Goal: Navigation & Orientation: Find specific page/section

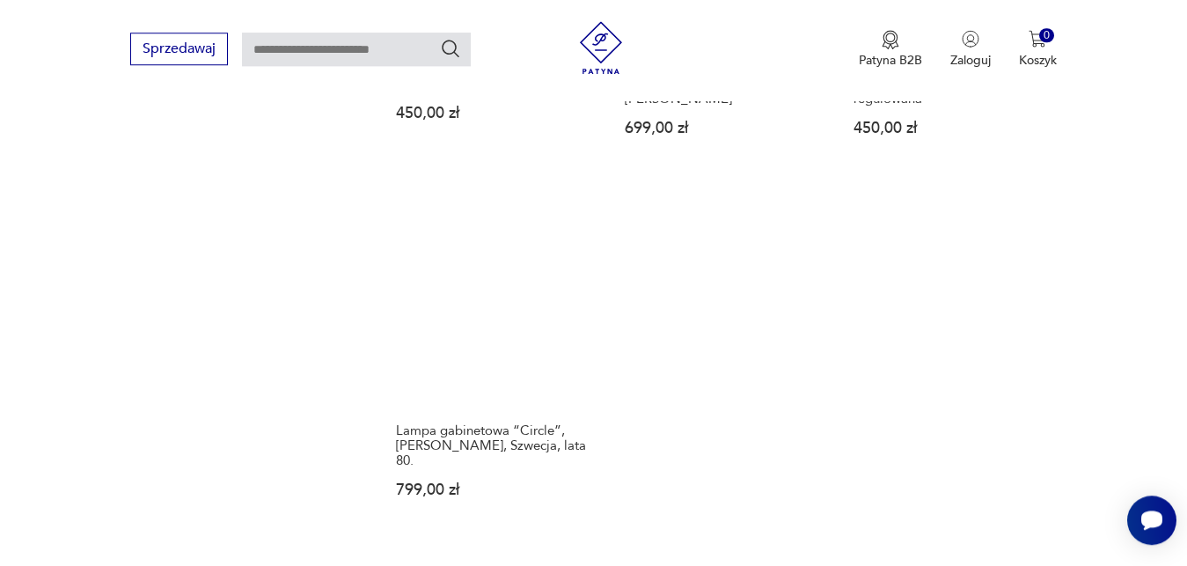
scroll to position [2460, 0]
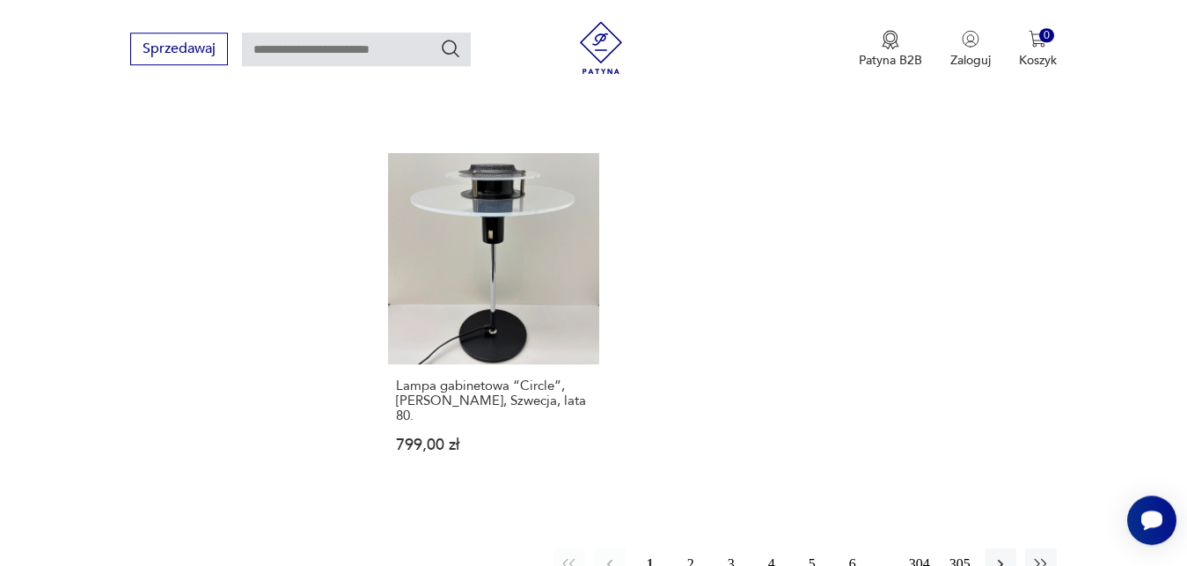
click at [692, 548] on button "2" at bounding box center [691, 564] width 32 height 32
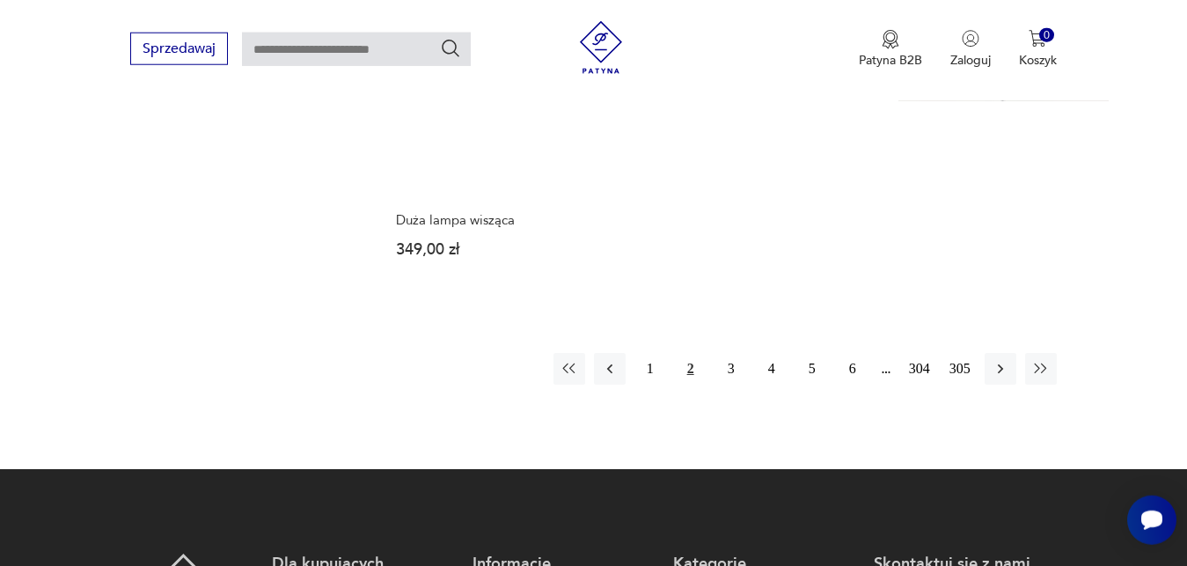
scroll to position [2621, 0]
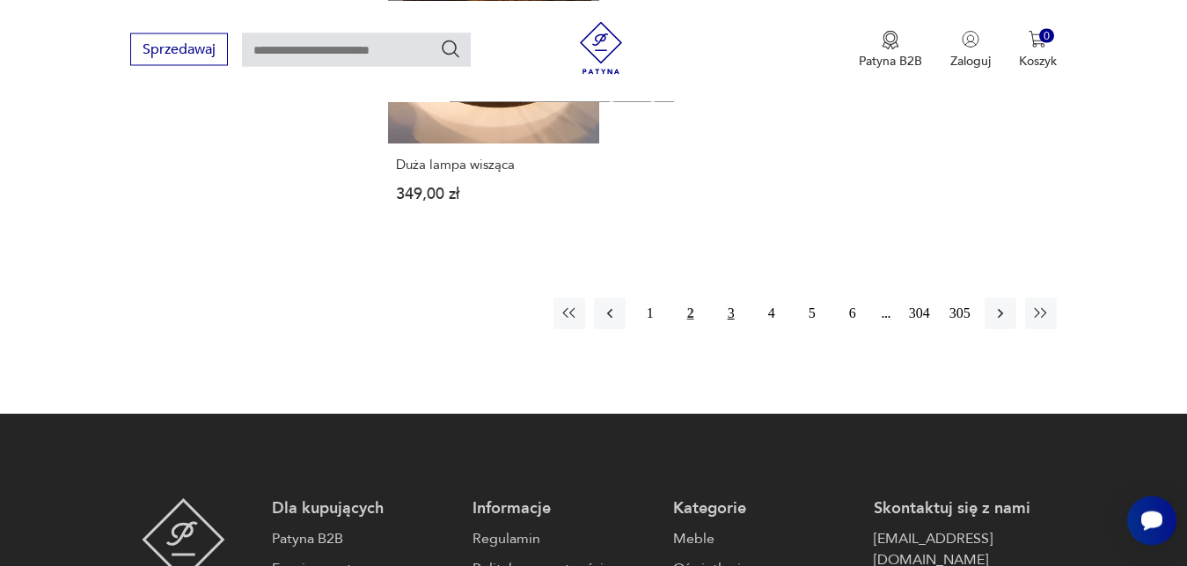
click at [722, 309] on button "3" at bounding box center [731, 313] width 32 height 32
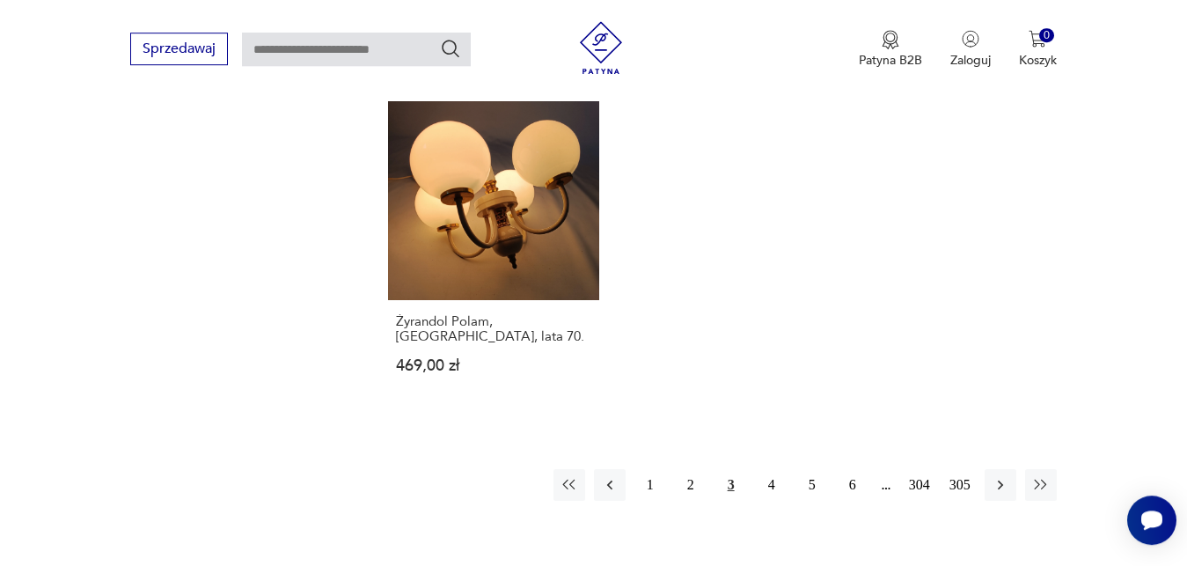
scroll to position [2530, 0]
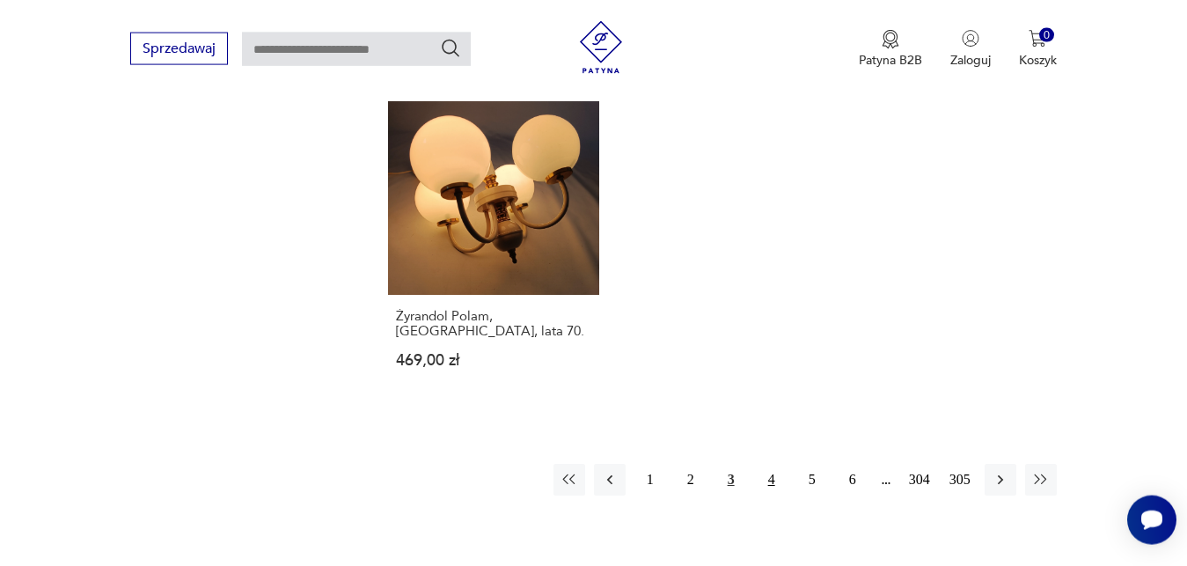
click at [764, 464] on button "4" at bounding box center [772, 480] width 32 height 32
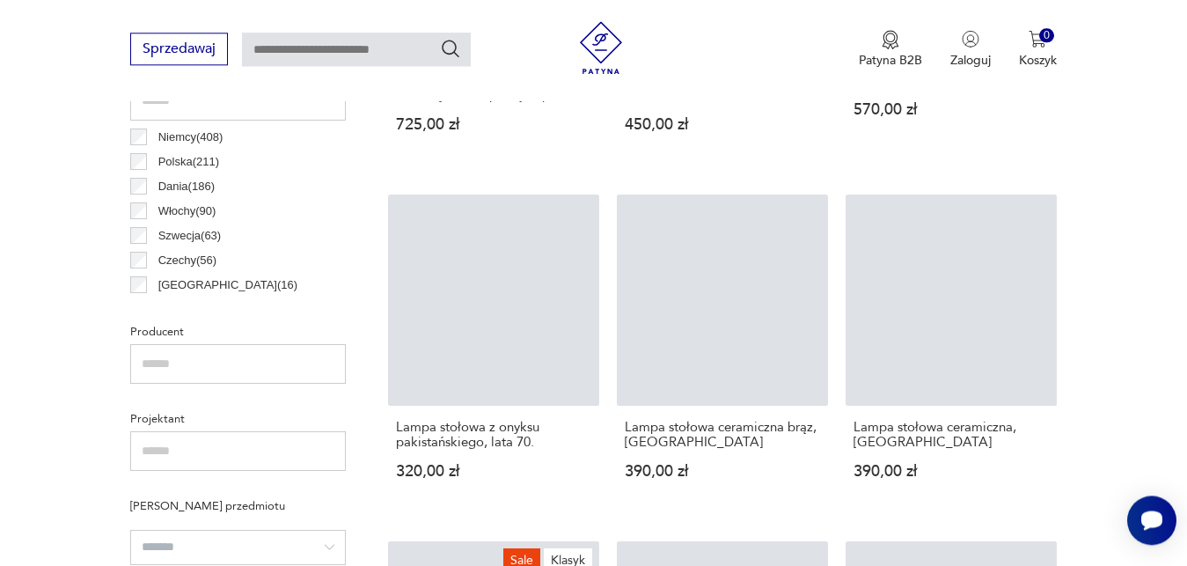
scroll to position [935, 0]
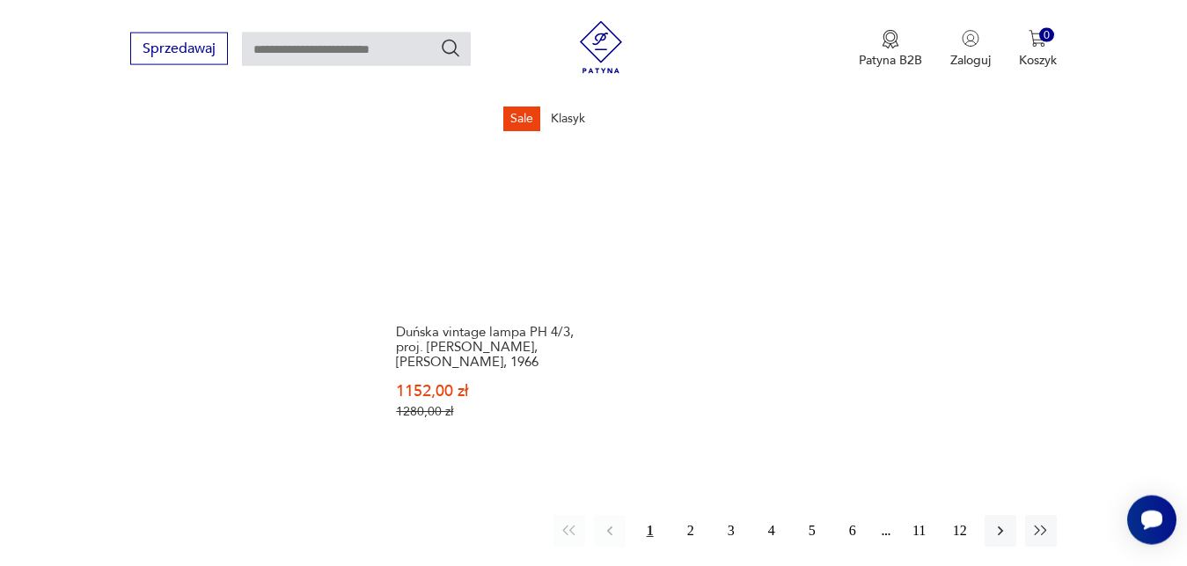
scroll to position [2634, 0]
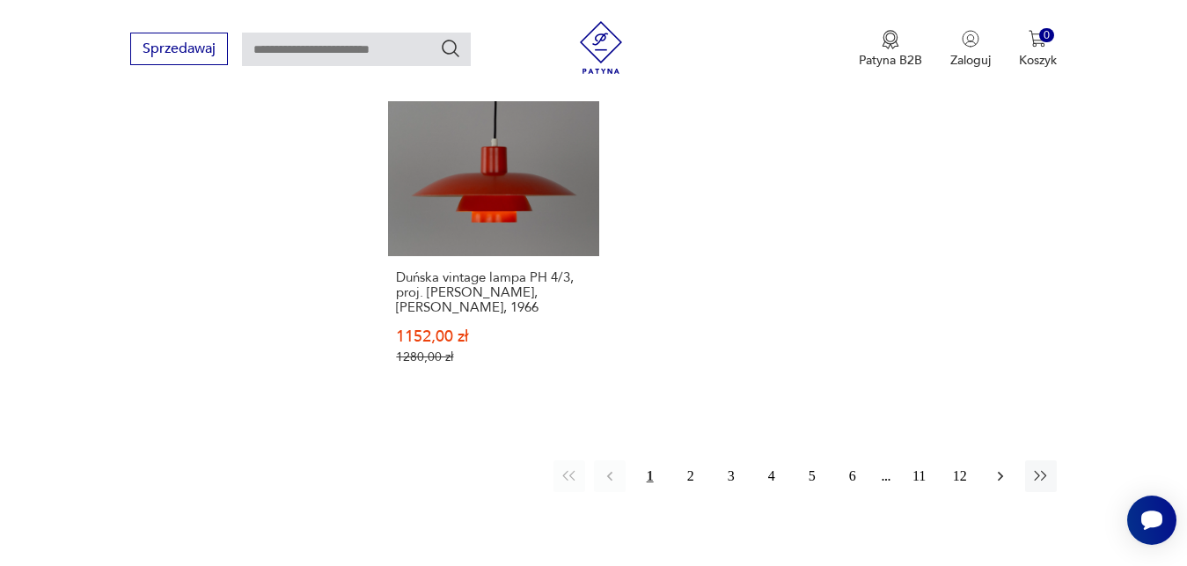
click at [997, 476] on icon "button" at bounding box center [1000, 476] width 18 height 18
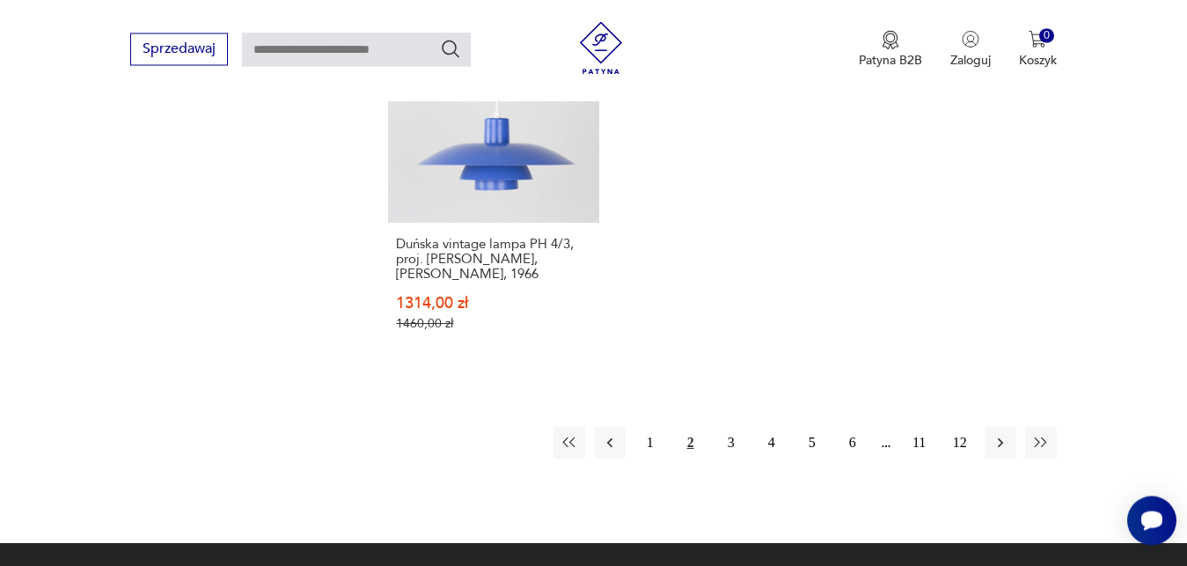
scroll to position [2718, 0]
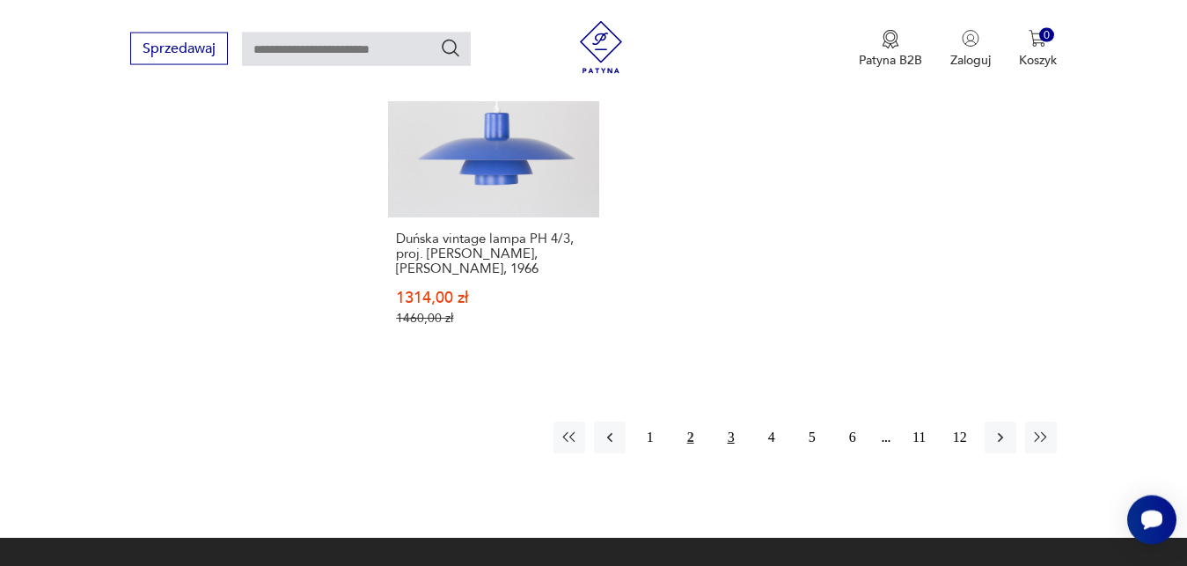
click at [732, 422] on button "3" at bounding box center [731, 437] width 32 height 32
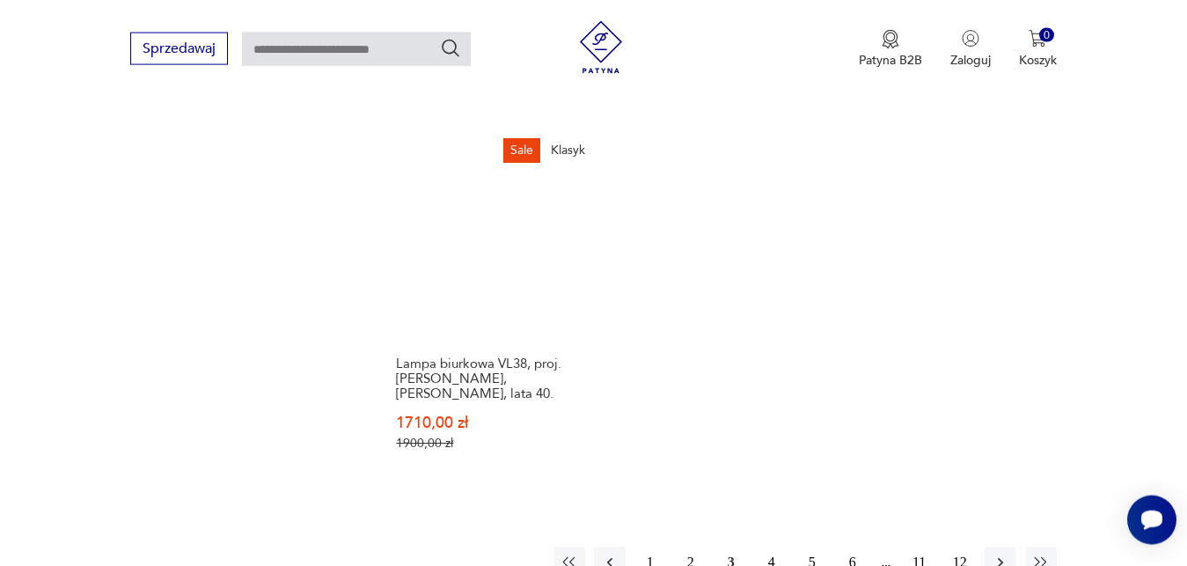
scroll to position [2598, 0]
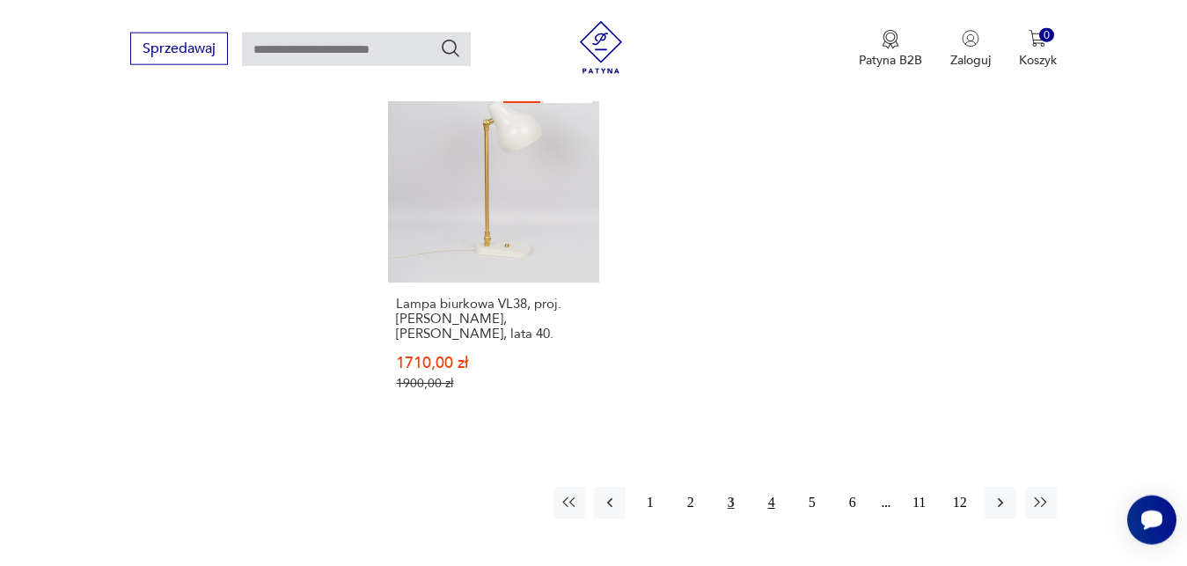
click at [771, 486] on button "4" at bounding box center [772, 502] width 32 height 32
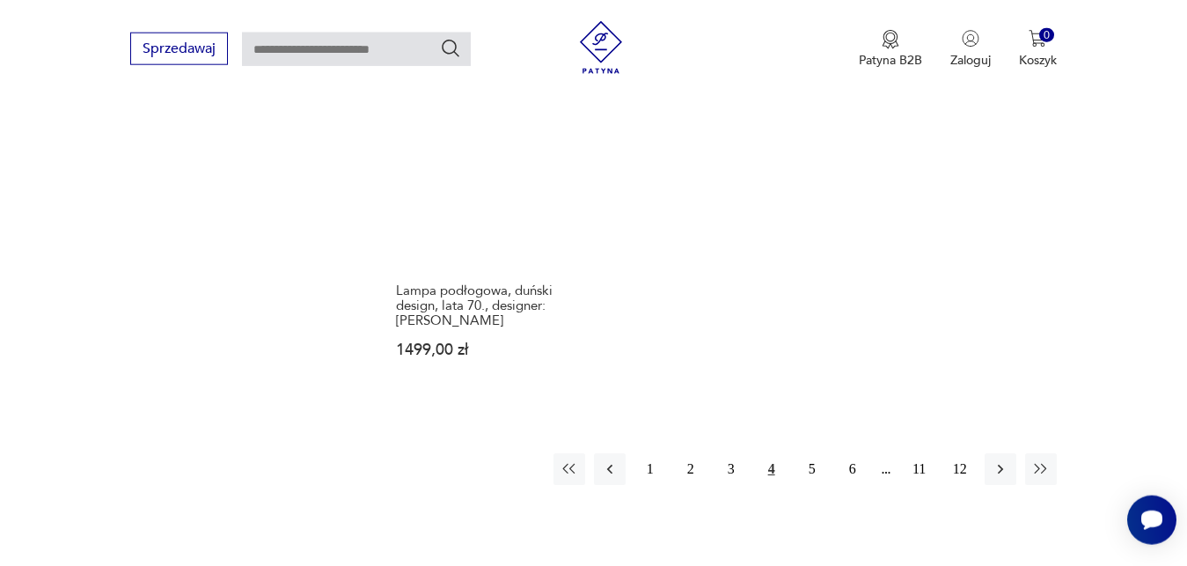
scroll to position [2628, 0]
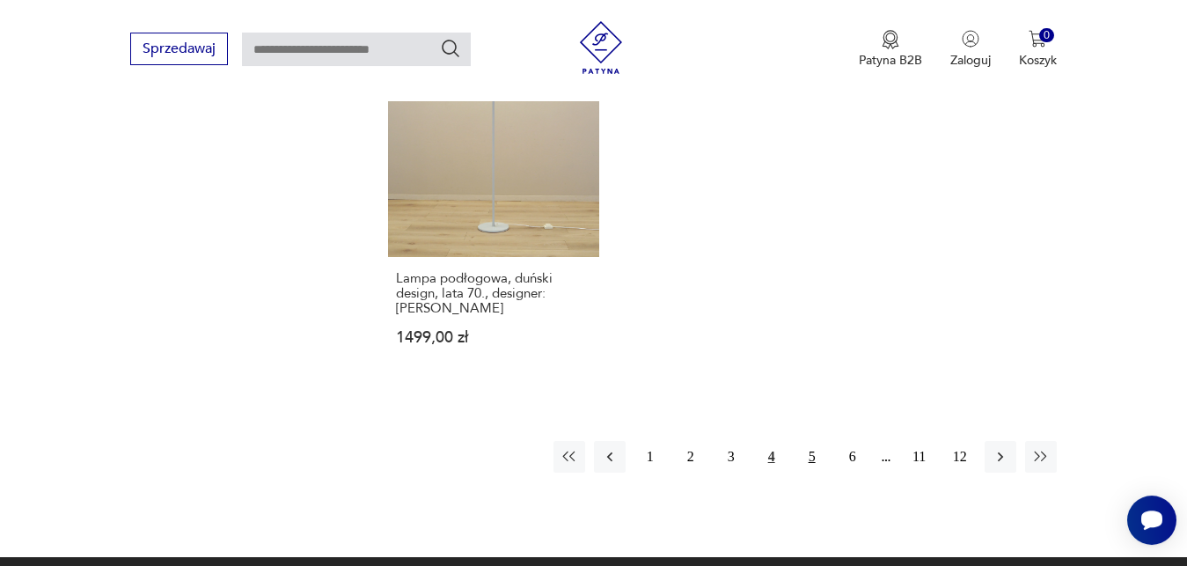
click at [815, 459] on button "5" at bounding box center [812, 457] width 32 height 32
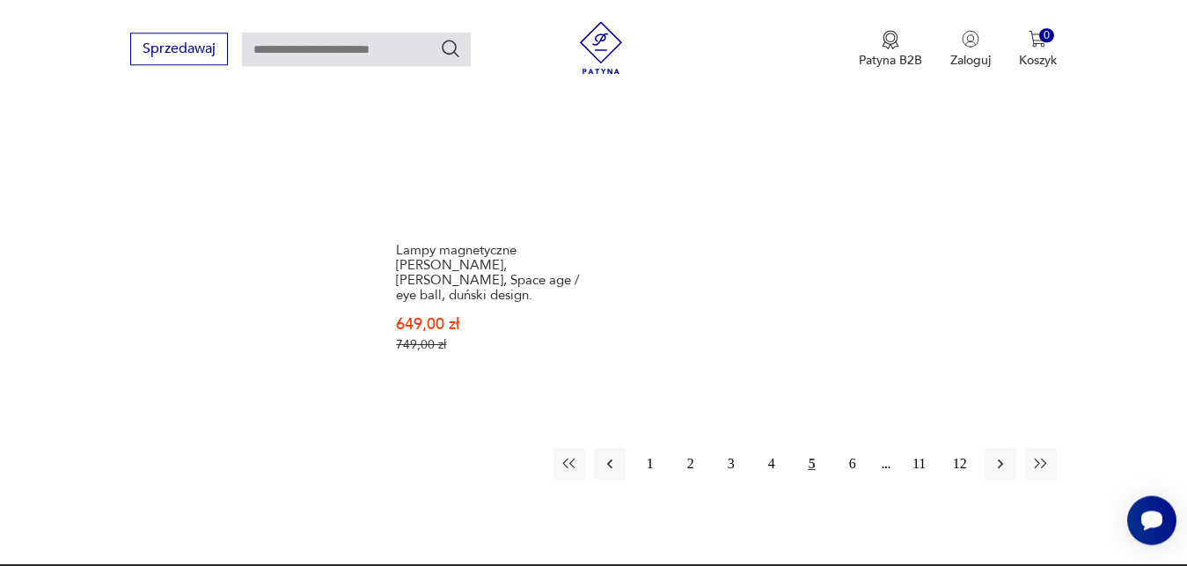
scroll to position [2718, 0]
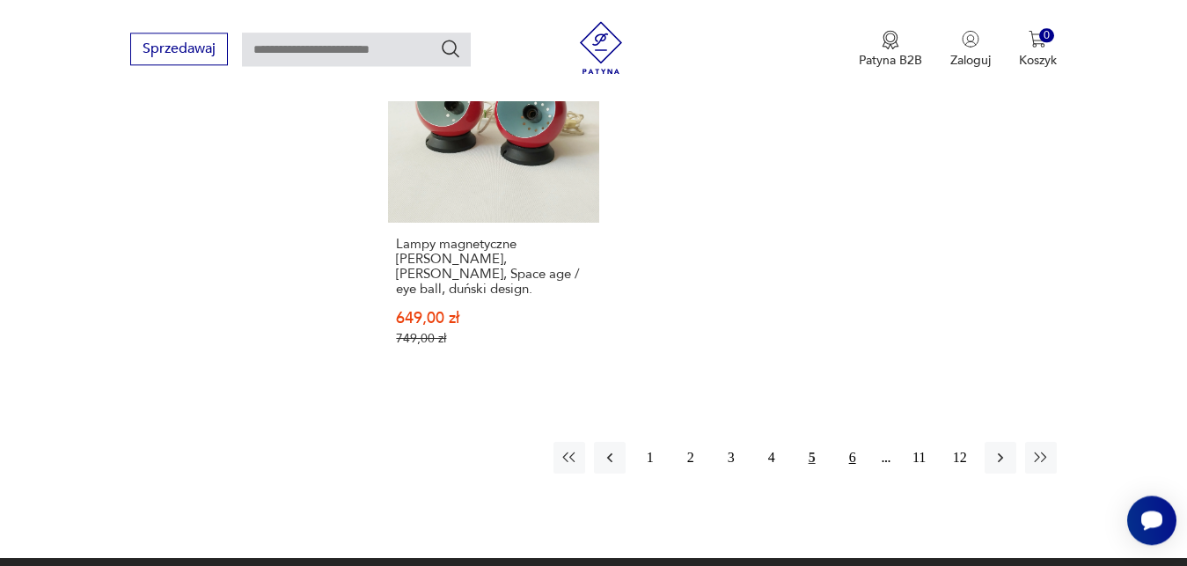
click at [855, 442] on button "6" at bounding box center [853, 458] width 32 height 32
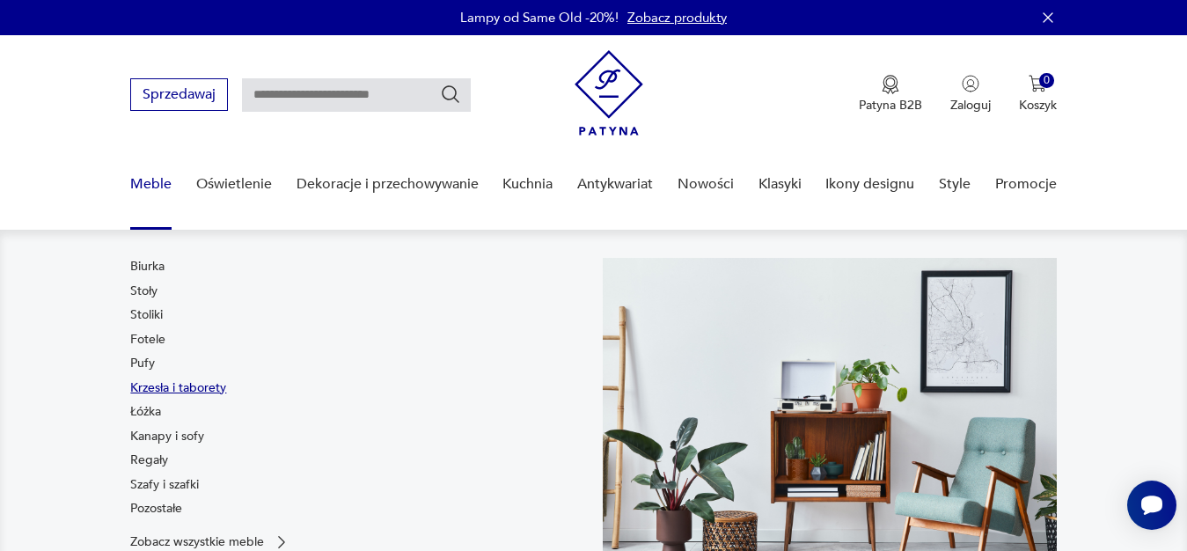
click at [171, 385] on link "Krzesła i taborety" at bounding box center [178, 388] width 96 height 18
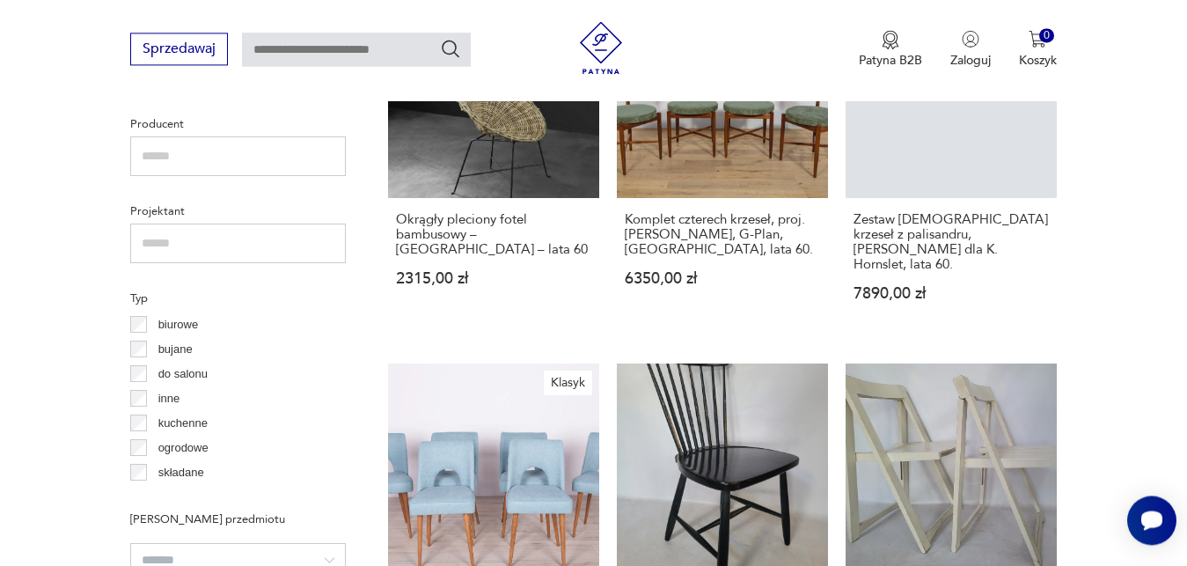
scroll to position [727, 0]
